Goal: Task Accomplishment & Management: Manage account settings

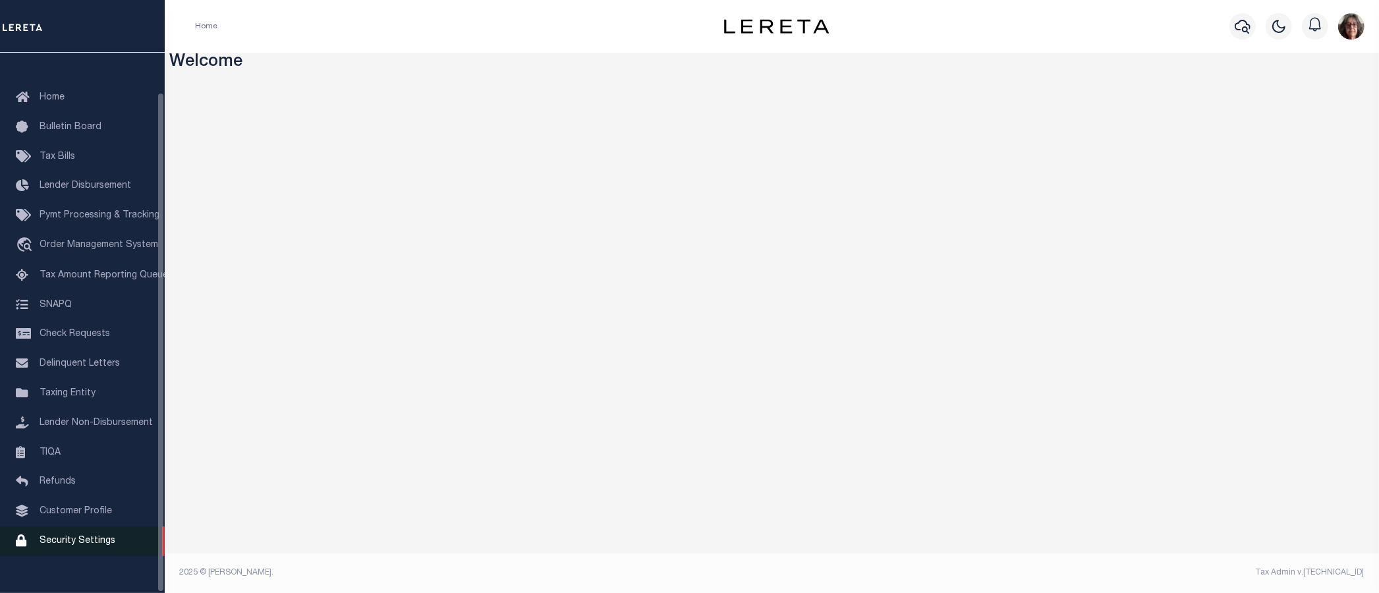
scroll to position [42, 0]
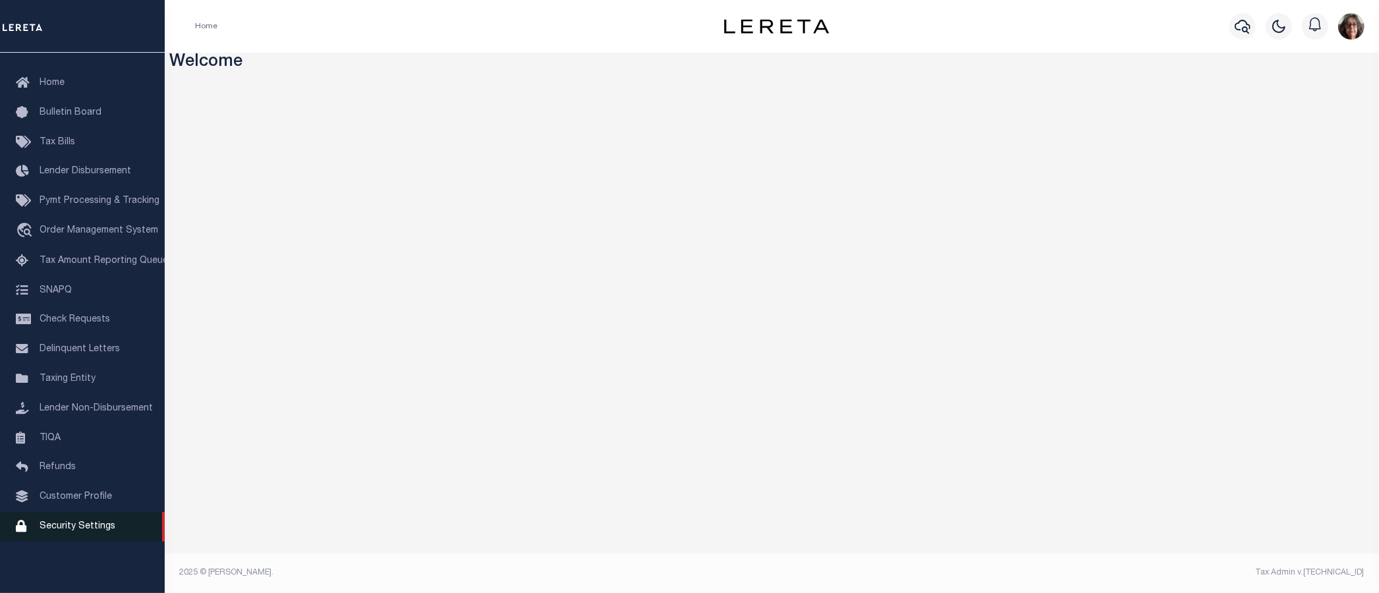
click at [59, 529] on span "Security Settings" at bounding box center [78, 526] width 76 height 9
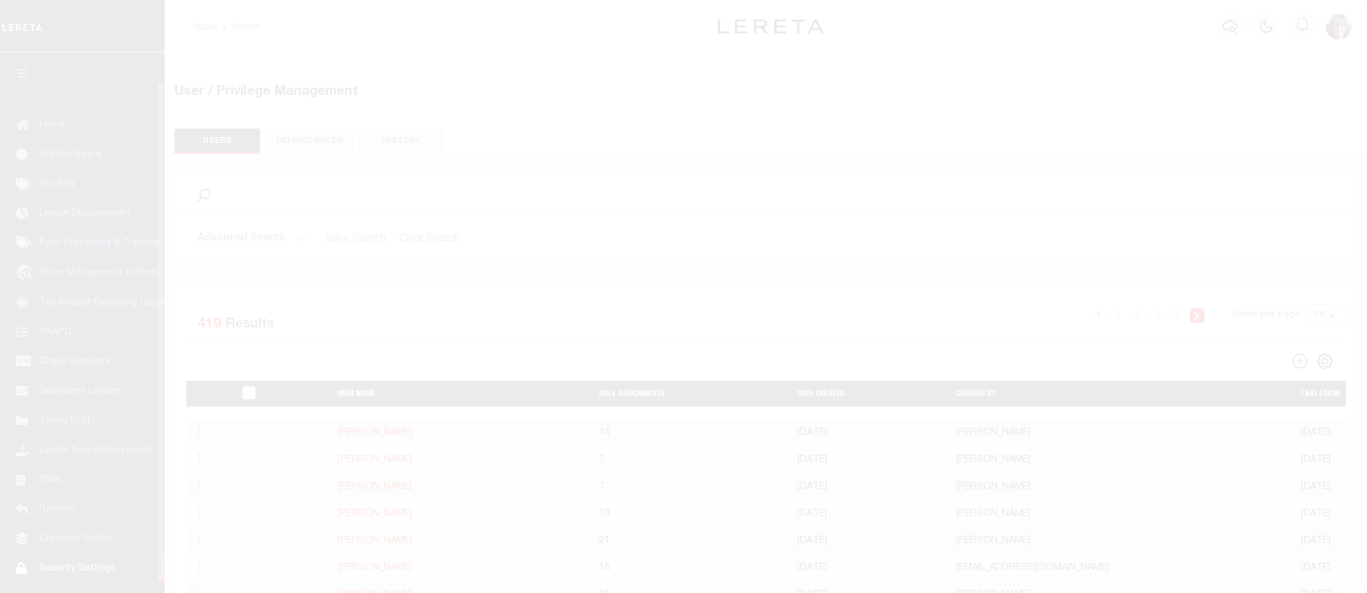
select select "100"
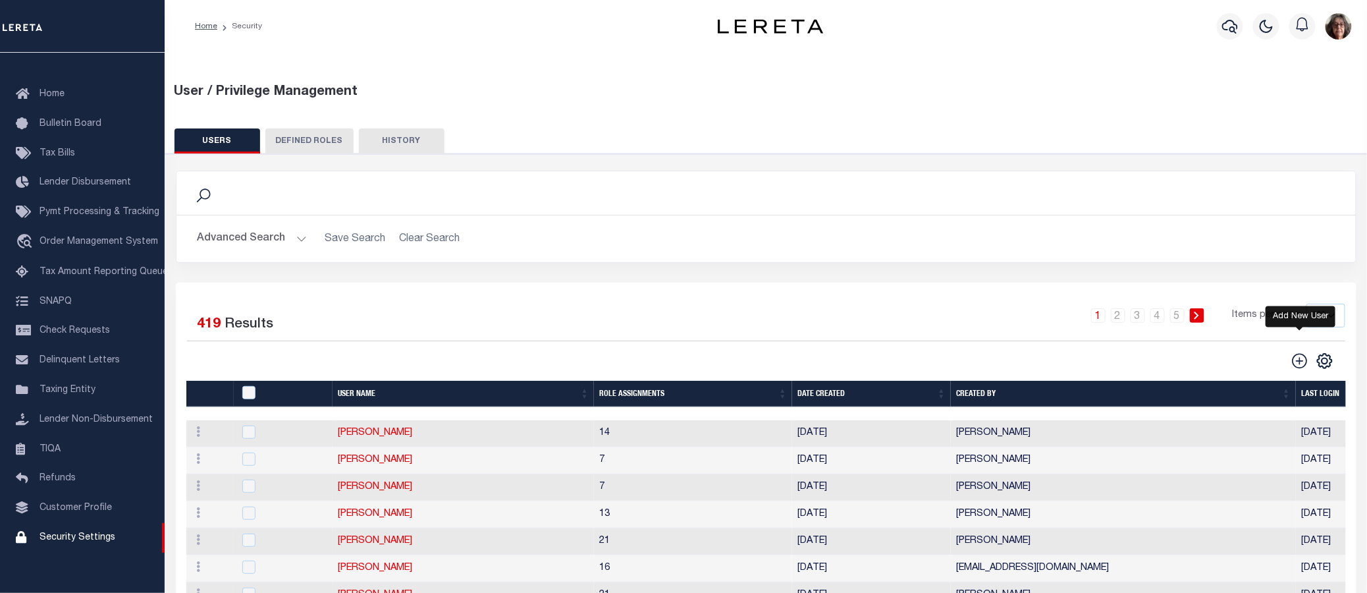
click at [1305, 360] on icon "" at bounding box center [1300, 360] width 17 height 17
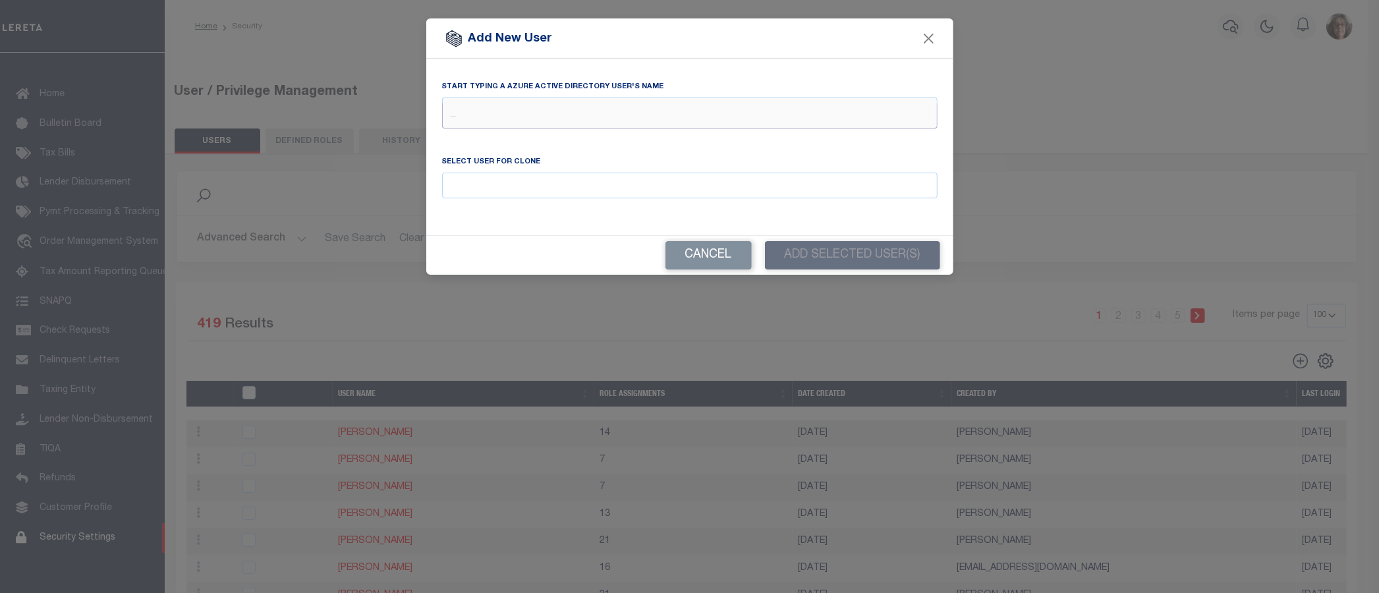
click at [447, 107] on input "text" at bounding box center [689, 115] width 495 height 25
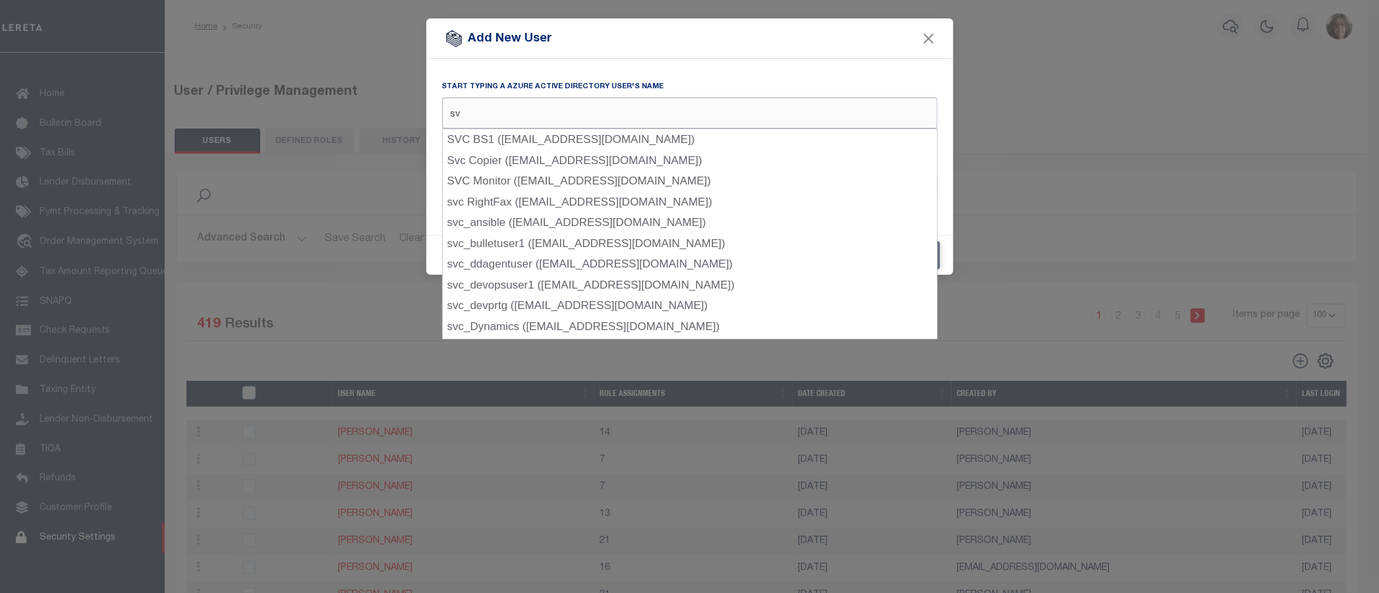
type input "s"
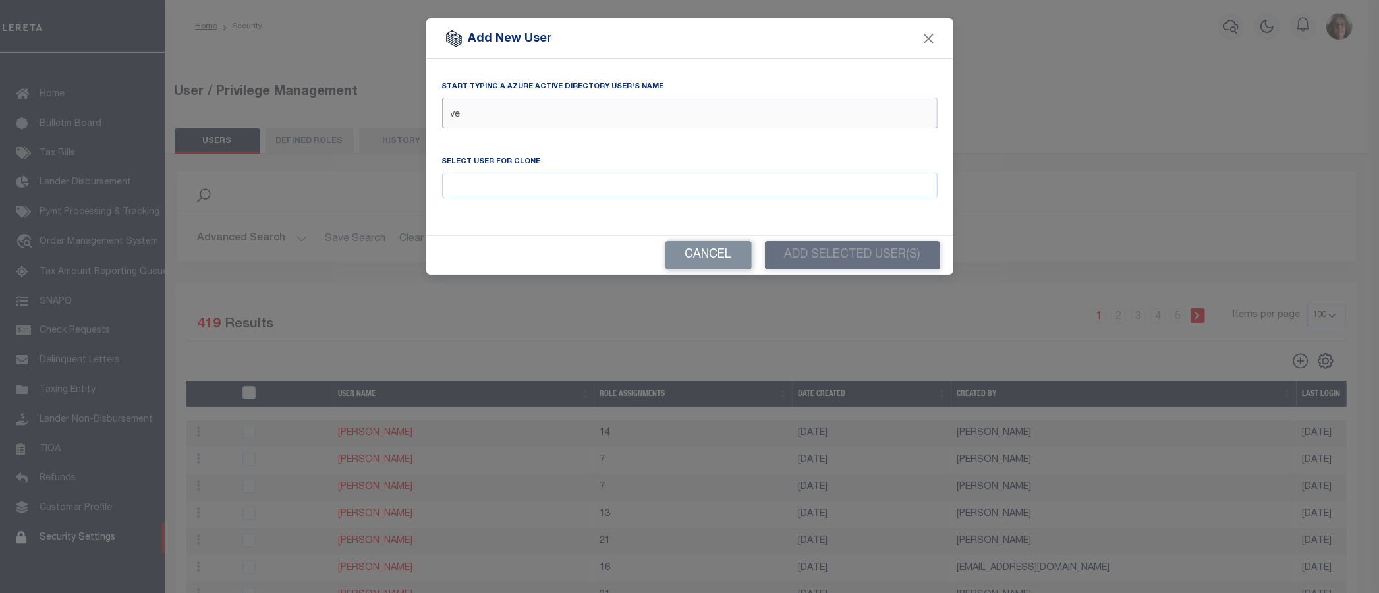
type input "ven"
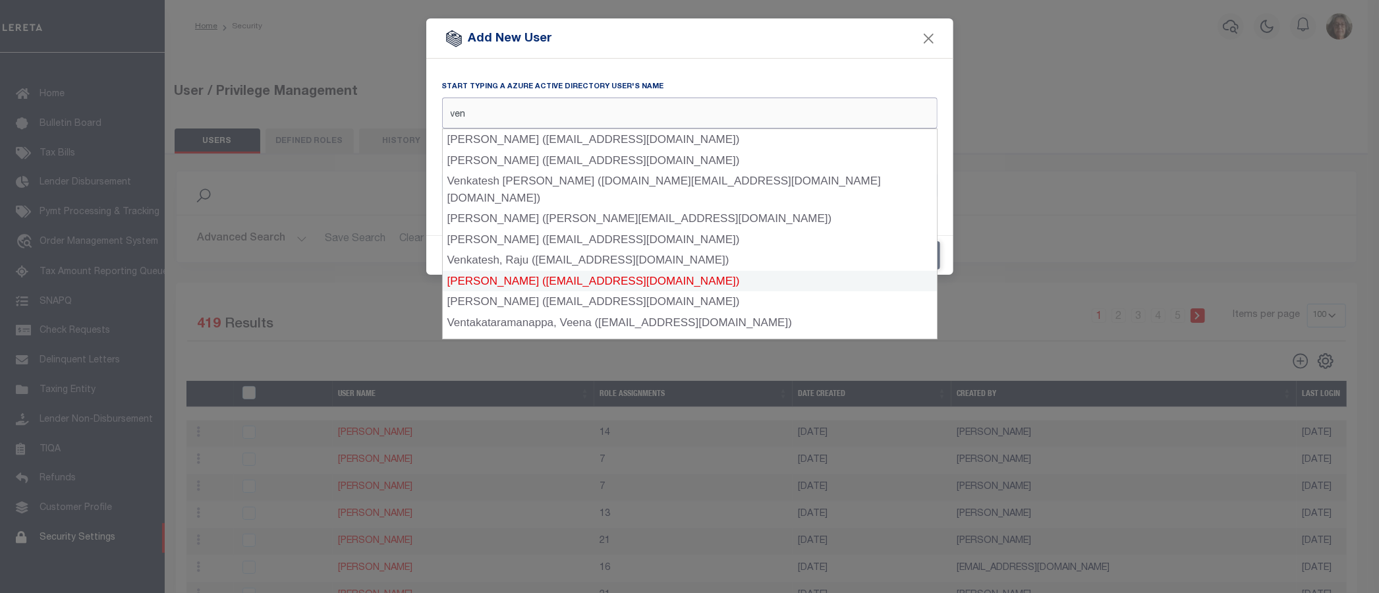
click at [499, 271] on div "Venkatesh, Spoorthi (SVenkatesh-c@lereta.net)" at bounding box center [690, 281] width 494 height 21
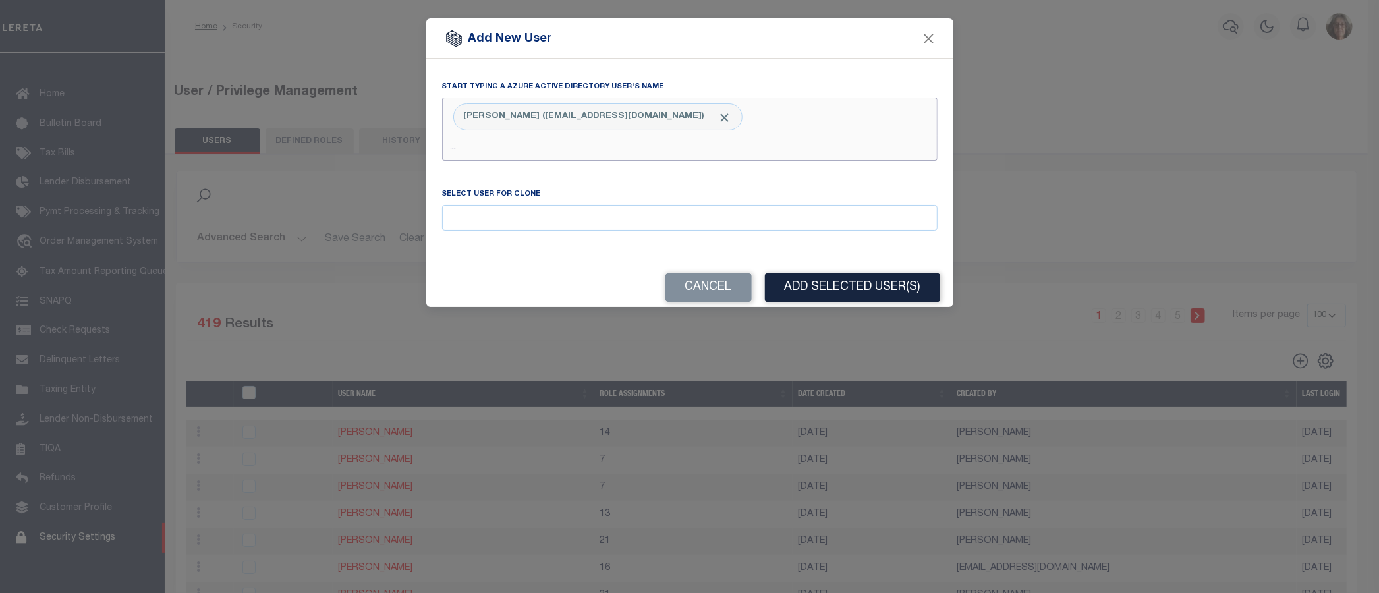
click at [472, 148] on input "text" at bounding box center [689, 148] width 495 height 25
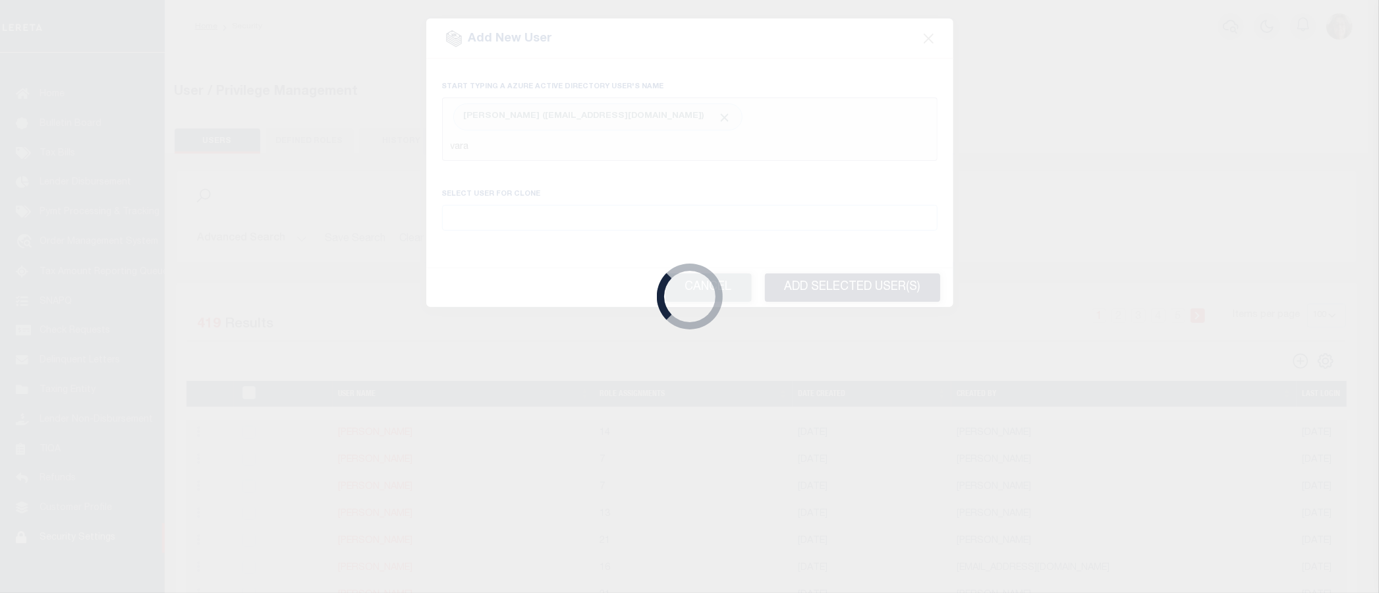
type input "varab"
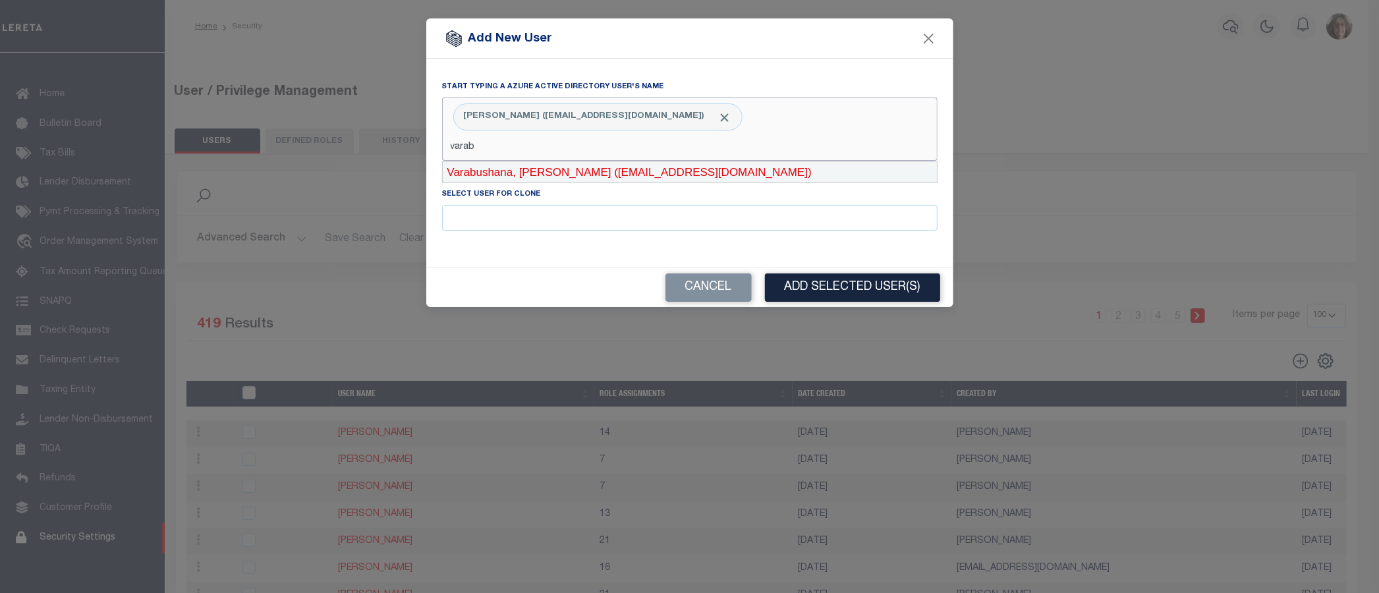
click at [479, 173] on div "Varabushana, Venugopala (VVarabushana-c@lereta.net)" at bounding box center [690, 172] width 494 height 21
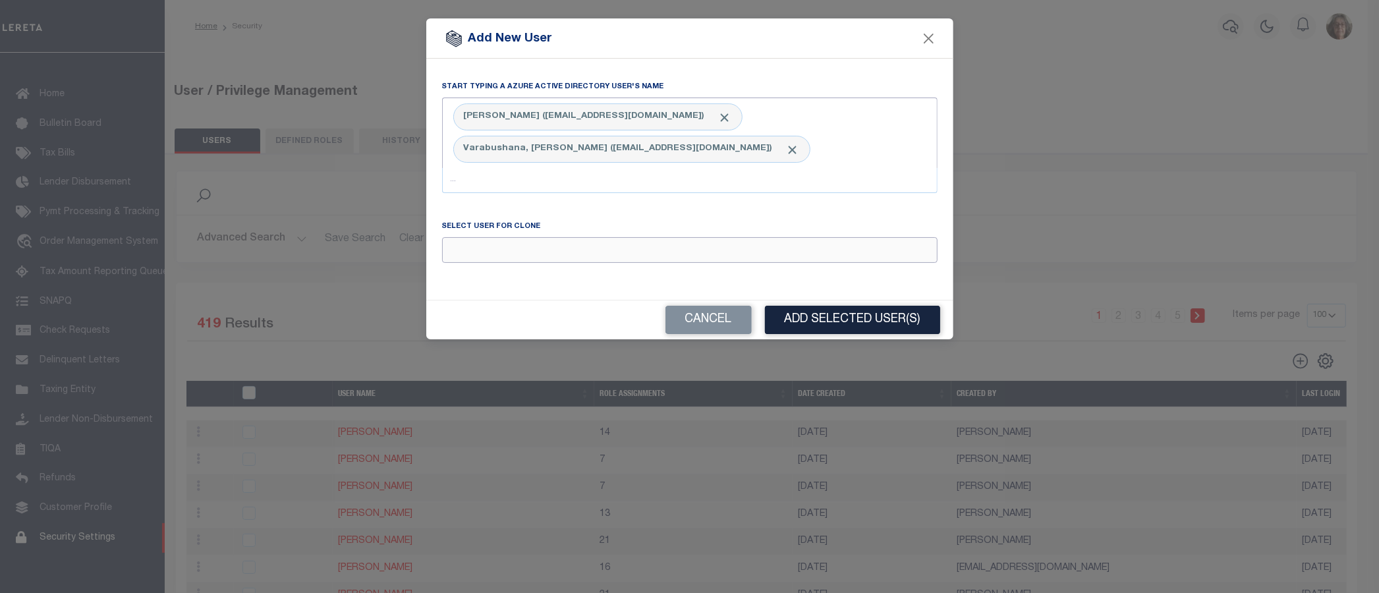
click at [461, 250] on input "Email" at bounding box center [689, 250] width 495 height 26
type input "b"
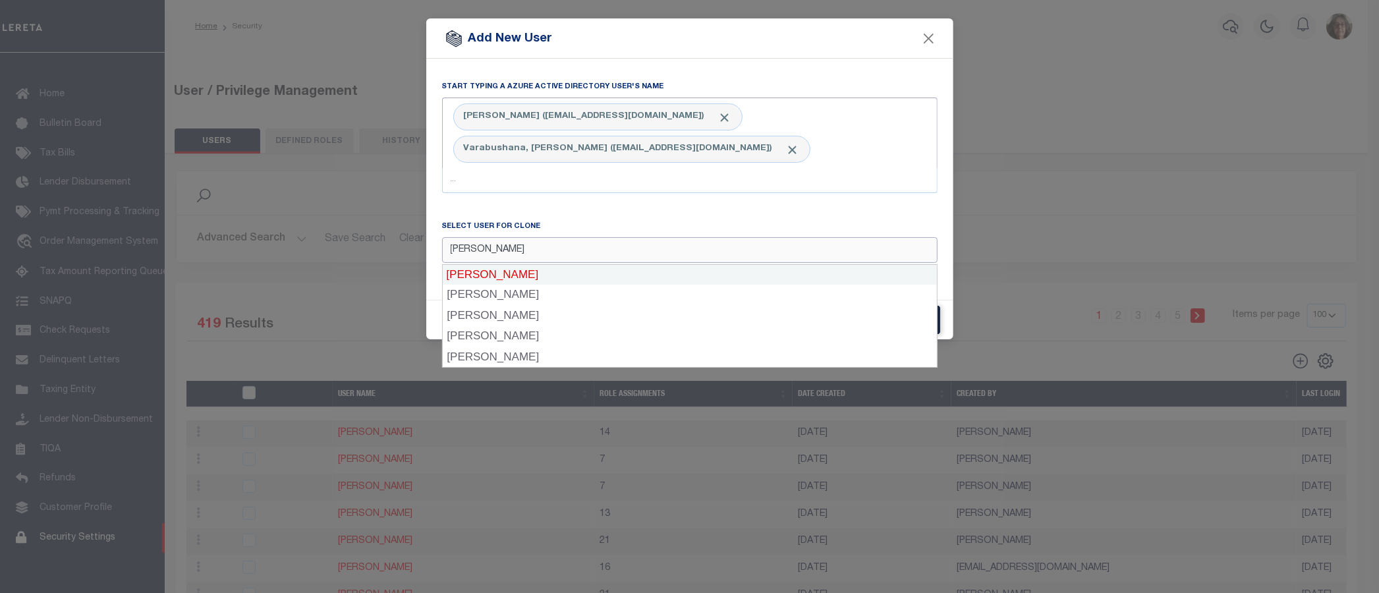
click at [495, 273] on div "Johnson, Bailey" at bounding box center [689, 274] width 495 height 21
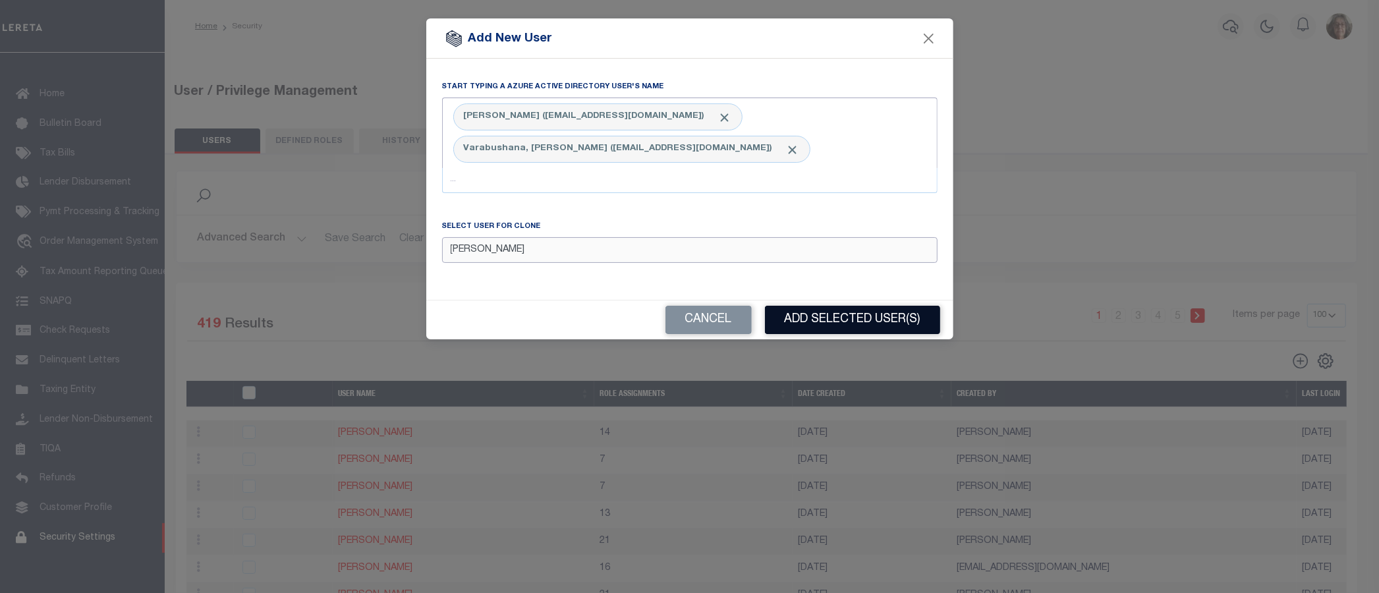
type input "Johnson, Bailey"
click at [848, 319] on button "Add Selected User(s)" at bounding box center [852, 320] width 175 height 28
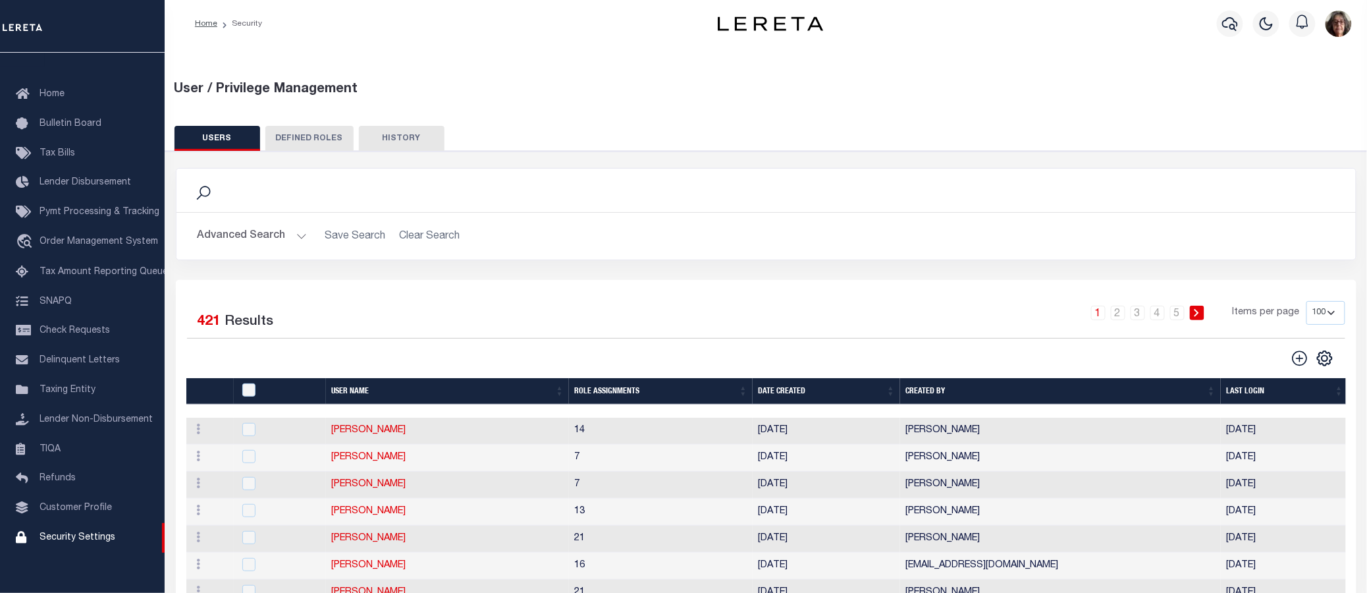
scroll to position [0, 0]
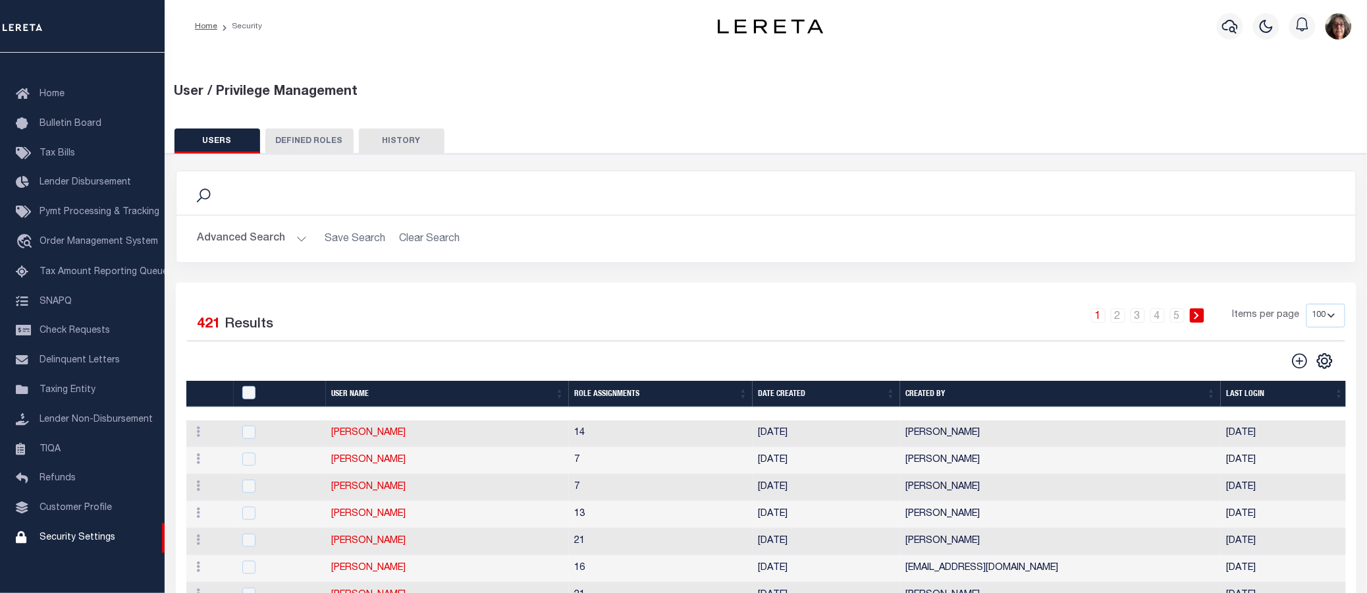
click at [298, 238] on button "Advanced Search" at bounding box center [252, 239] width 109 height 26
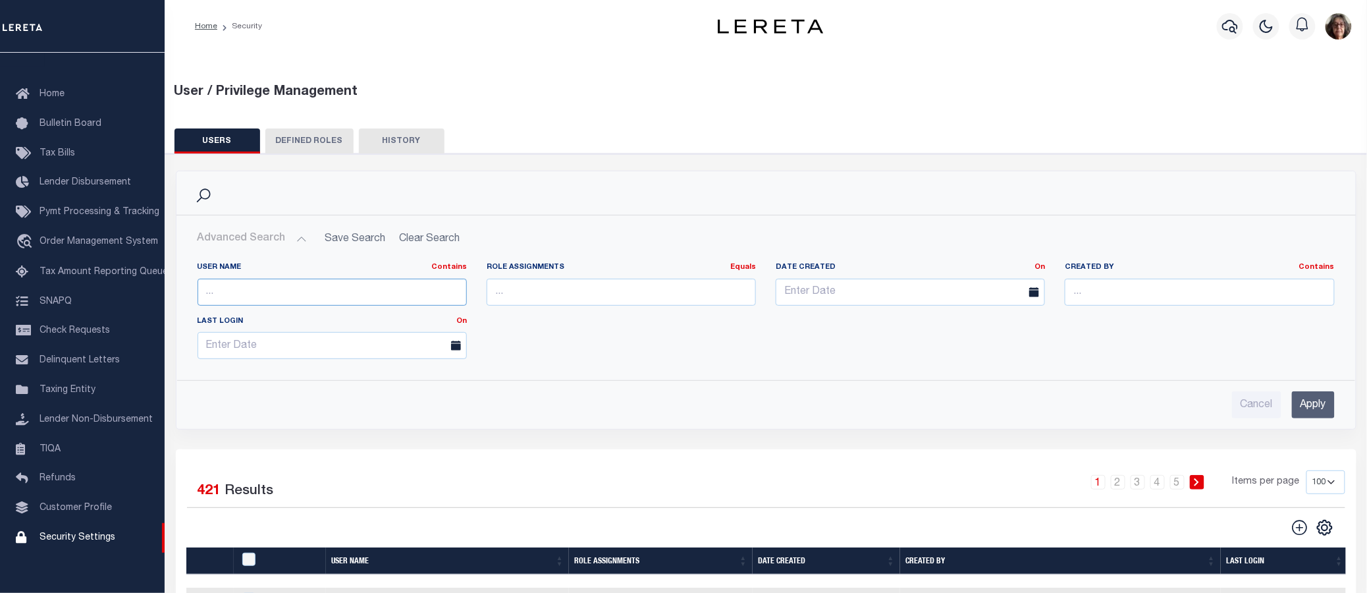
click at [216, 290] on input "text" at bounding box center [332, 292] width 269 height 27
type input "ven"
click at [1318, 404] on input "Apply" at bounding box center [1313, 404] width 43 height 27
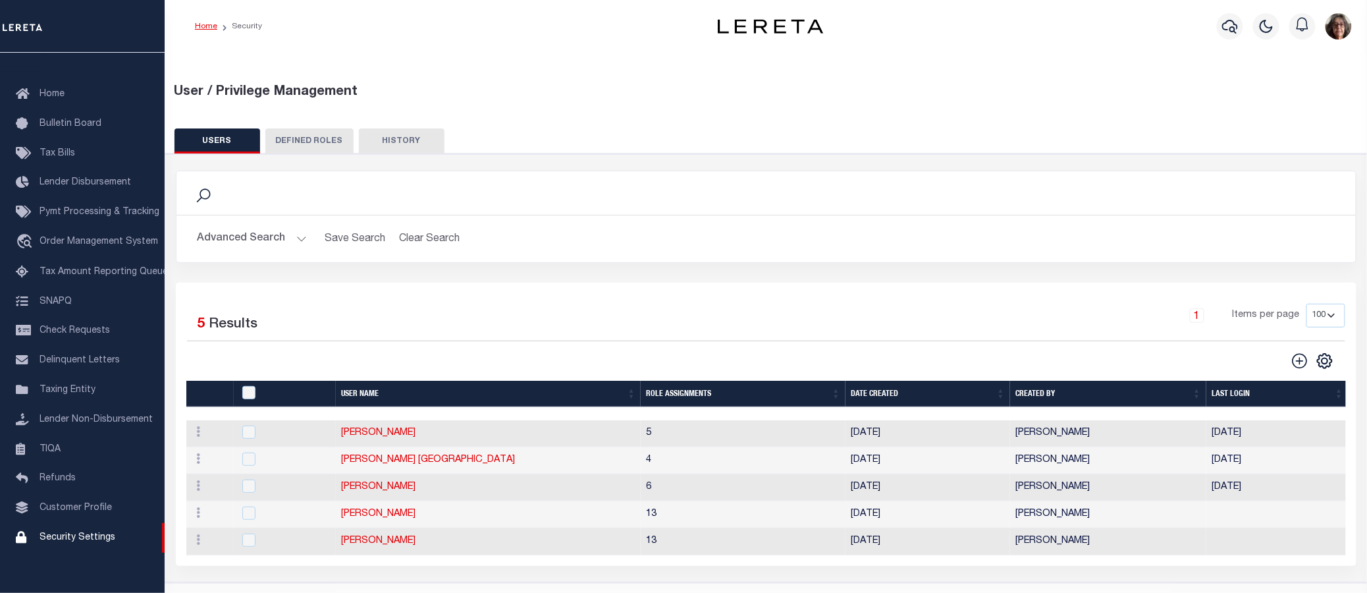
click at [212, 27] on link "Home" at bounding box center [206, 26] width 22 height 8
